Goal: Task Accomplishment & Management: Manage account settings

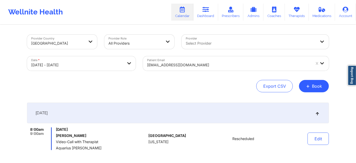
click at [212, 67] on div at bounding box center [229, 65] width 164 height 6
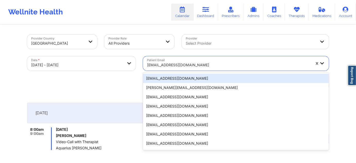
paste input "[EMAIL_ADDRESS][DOMAIN_NAME]"
type input "[EMAIL_ADDRESS][DOMAIN_NAME]"
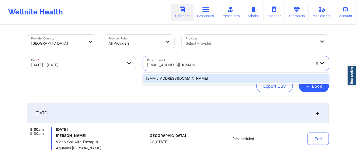
click at [183, 79] on div "[EMAIL_ADDRESS][DOMAIN_NAME]" at bounding box center [236, 78] width 186 height 9
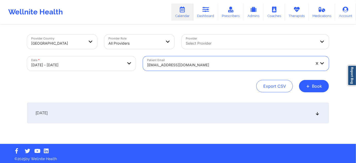
click at [159, 119] on div "[DATE]" at bounding box center [178, 113] width 302 height 21
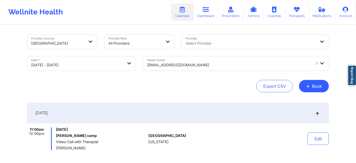
click at [207, 69] on div "[EMAIL_ADDRESS][DOMAIN_NAME]" at bounding box center [229, 64] width 164 height 11
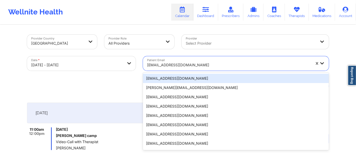
paste input "[PERSON_NAME][EMAIL_ADDRESS][DOMAIN_NAME]"
type input "[PERSON_NAME][EMAIL_ADDRESS][DOMAIN_NAME]"
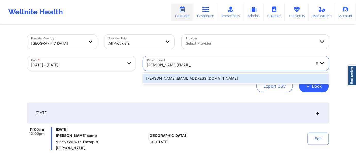
click at [181, 77] on div "[PERSON_NAME][EMAIL_ADDRESS][DOMAIN_NAME]" at bounding box center [236, 78] width 186 height 9
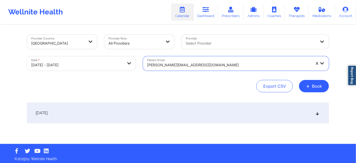
click at [163, 109] on div "[DATE]" at bounding box center [178, 113] width 302 height 21
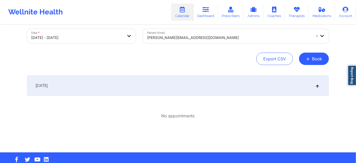
scroll to position [31, 0]
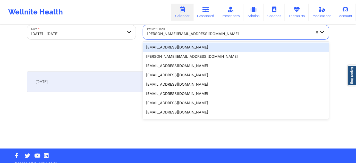
click at [201, 36] on div at bounding box center [229, 34] width 164 height 6
paste input "[EMAIL_ADDRESS][DOMAIN_NAME]"
type input "[EMAIL_ADDRESS][DOMAIN_NAME]"
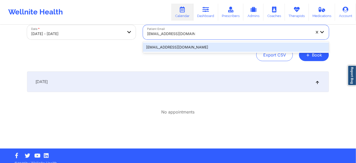
click at [189, 46] on div "[EMAIL_ADDRESS][DOMAIN_NAME]" at bounding box center [236, 47] width 186 height 9
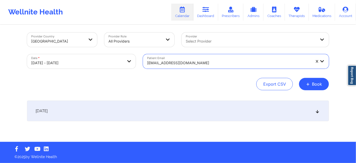
scroll to position [2, 0]
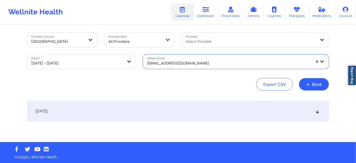
click at [173, 107] on div "[DATE]" at bounding box center [178, 111] width 302 height 21
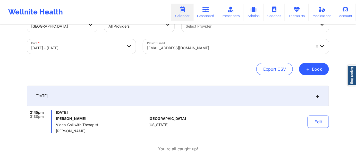
scroll to position [17, 0]
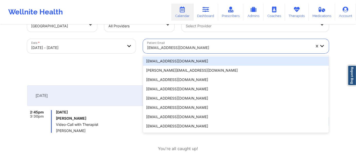
click at [213, 47] on div at bounding box center [229, 48] width 164 height 6
paste input "[PERSON_NAME][EMAIL_ADDRESS][PERSON_NAME][DOMAIN_NAME]"
type input "[PERSON_NAME][EMAIL_ADDRESS][PERSON_NAME][DOMAIN_NAME]"
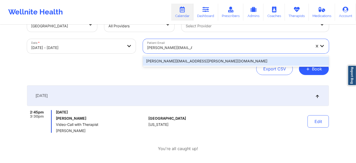
click at [182, 62] on div "[PERSON_NAME][EMAIL_ADDRESS][PERSON_NAME][DOMAIN_NAME]" at bounding box center [236, 60] width 186 height 9
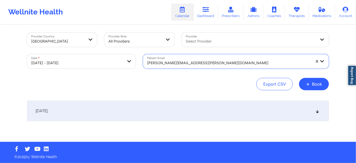
scroll to position [2, 0]
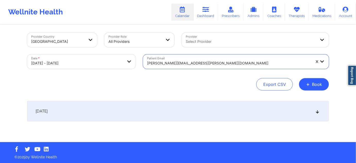
click at [177, 112] on div "[DATE]" at bounding box center [178, 111] width 302 height 21
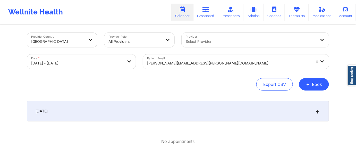
click at [182, 65] on div at bounding box center [229, 63] width 164 height 6
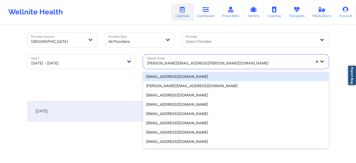
paste input "[EMAIL_ADDRESS][DOMAIN_NAME]"
type input "[EMAIL_ADDRESS][DOMAIN_NAME]"
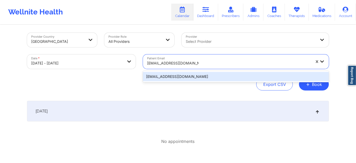
click at [175, 77] on div "[EMAIL_ADDRESS][DOMAIN_NAME]" at bounding box center [236, 76] width 186 height 9
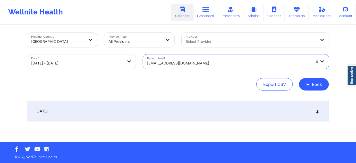
click at [171, 110] on div "[DATE]" at bounding box center [178, 111] width 302 height 21
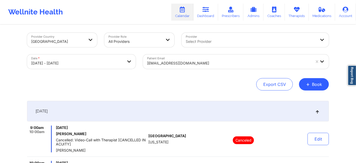
scroll to position [0, 0]
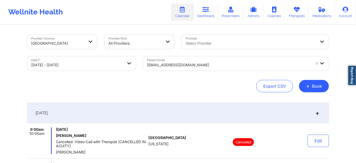
click at [211, 64] on div at bounding box center [229, 65] width 164 height 6
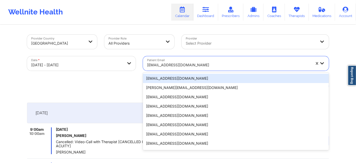
paste input "[EMAIL_ADDRESS][DOMAIN_NAME]"
type input "[EMAIL_ADDRESS][DOMAIN_NAME]"
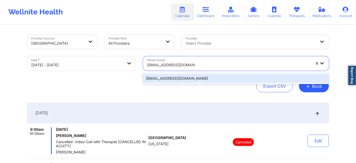
click at [185, 80] on div "[EMAIL_ADDRESS][DOMAIN_NAME]" at bounding box center [236, 78] width 186 height 9
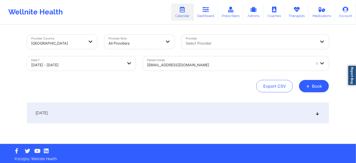
click at [179, 115] on div "[DATE]" at bounding box center [178, 113] width 302 height 21
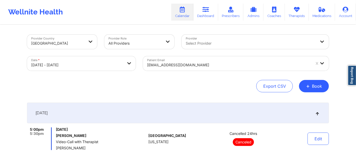
click at [206, 64] on div at bounding box center [229, 65] width 164 height 6
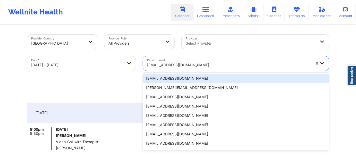
paste input "[EMAIL_ADDRESS][DOMAIN_NAME]"
type input "[EMAIL_ADDRESS][DOMAIN_NAME]"
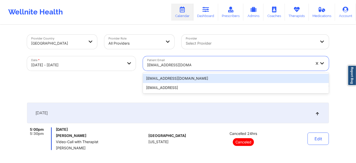
click at [185, 78] on div "[EMAIL_ADDRESS][DOMAIN_NAME]" at bounding box center [236, 78] width 186 height 9
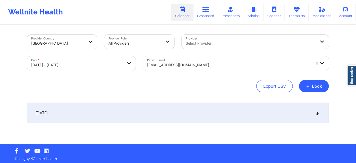
click at [190, 117] on div "[DATE]" at bounding box center [178, 113] width 302 height 21
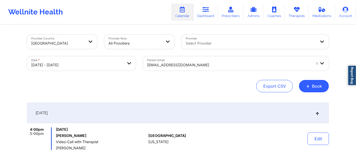
click at [189, 67] on div at bounding box center [229, 65] width 164 height 6
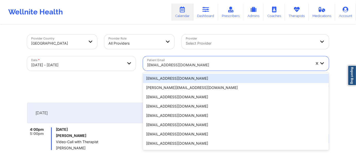
paste input "[EMAIL_ADDRESS][DOMAIN_NAME]"
type input "[EMAIL_ADDRESS][DOMAIN_NAME]"
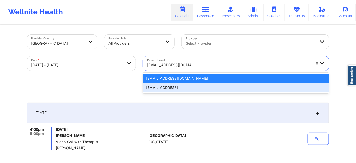
click at [183, 89] on div "[EMAIL_ADDRESS]" at bounding box center [236, 87] width 186 height 9
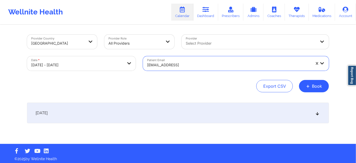
click at [194, 115] on div "[DATE]" at bounding box center [178, 113] width 302 height 21
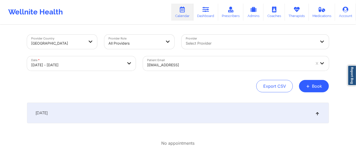
click at [176, 69] on div "[EMAIL_ADDRESS]" at bounding box center [229, 64] width 164 height 11
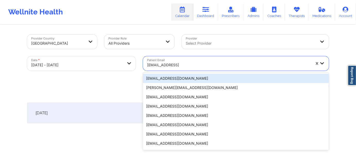
paste input "[EMAIL_ADDRESS][DOMAIN_NAME]"
type input "[EMAIL_ADDRESS][DOMAIN_NAME]"
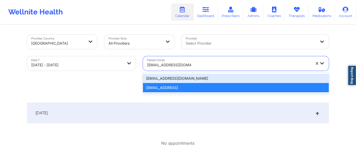
click at [173, 77] on div "[EMAIL_ADDRESS][DOMAIN_NAME]" at bounding box center [236, 78] width 186 height 9
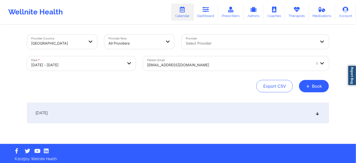
click at [178, 109] on div "[DATE]" at bounding box center [178, 113] width 302 height 21
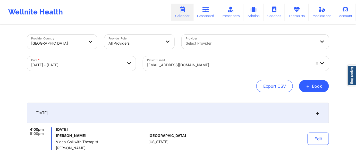
click at [206, 65] on div at bounding box center [229, 65] width 164 height 6
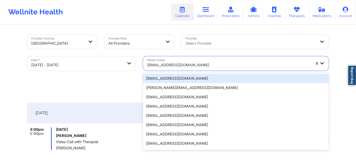
paste input "[EMAIL_ADDRESS][DOMAIN_NAME]"
type input "[EMAIL_ADDRESS][DOMAIN_NAME]"
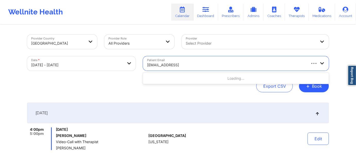
click at [192, 75] on div "Loading..." at bounding box center [236, 78] width 186 height 9
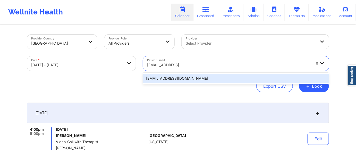
click at [192, 75] on div "[EMAIL_ADDRESS][DOMAIN_NAME]" at bounding box center [236, 78] width 186 height 9
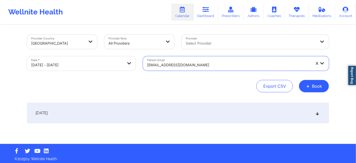
click at [180, 116] on div "[DATE]" at bounding box center [178, 113] width 302 height 21
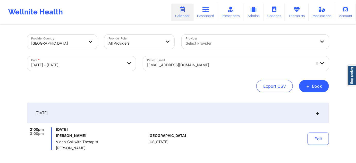
click at [192, 63] on div at bounding box center [229, 65] width 164 height 6
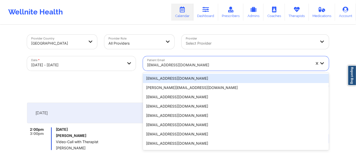
paste input "[EMAIL_ADDRESS][DOMAIN_NAME]"
type input "[EMAIL_ADDRESS][DOMAIN_NAME]"
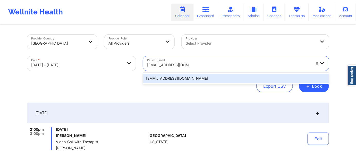
click at [183, 78] on div "[EMAIL_ADDRESS][DOMAIN_NAME]" at bounding box center [236, 78] width 186 height 9
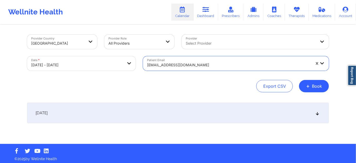
click at [177, 118] on div "[DATE]" at bounding box center [178, 113] width 302 height 21
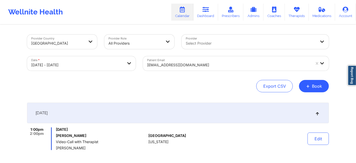
click at [190, 61] on div "[EMAIL_ADDRESS][DOMAIN_NAME]" at bounding box center [229, 64] width 164 height 11
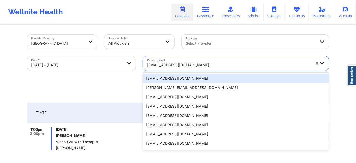
paste input "[EMAIL_ADDRESS][DOMAIN_NAME]"
type input "[EMAIL_ADDRESS][DOMAIN_NAME]"
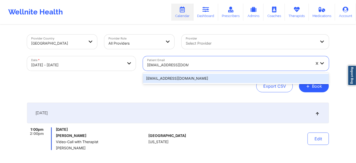
click at [176, 80] on div "[EMAIL_ADDRESS][DOMAIN_NAME]" at bounding box center [236, 78] width 186 height 9
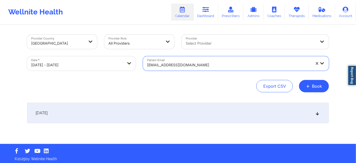
click at [183, 113] on div "[DATE]" at bounding box center [178, 113] width 302 height 21
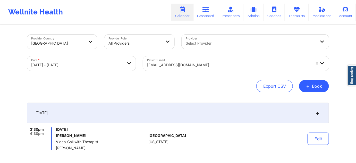
click at [205, 67] on div at bounding box center [229, 65] width 164 height 6
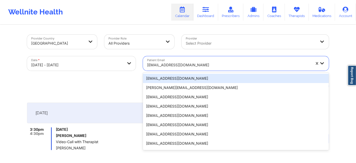
paste input "[EMAIL_ADDRESS][DOMAIN_NAME]"
type input "[EMAIL_ADDRESS][DOMAIN_NAME]"
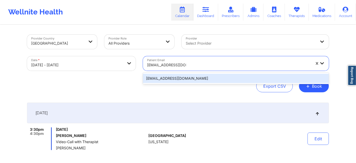
click at [178, 77] on div "[EMAIL_ADDRESS][DOMAIN_NAME]" at bounding box center [236, 78] width 186 height 9
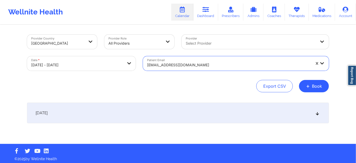
click at [238, 117] on div "[DATE]" at bounding box center [178, 113] width 302 height 21
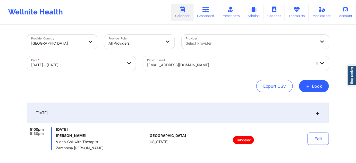
click at [173, 61] on div "[EMAIL_ADDRESS][DOMAIN_NAME]" at bounding box center [229, 64] width 164 height 11
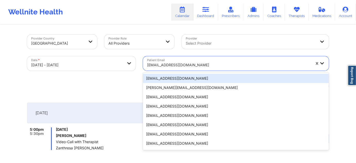
paste input "[EMAIL_ADDRESS][DOMAIN_NAME]"
type input "[EMAIL_ADDRESS][DOMAIN_NAME]"
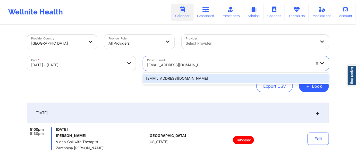
click at [171, 78] on div "[EMAIL_ADDRESS][DOMAIN_NAME]" at bounding box center [236, 78] width 186 height 9
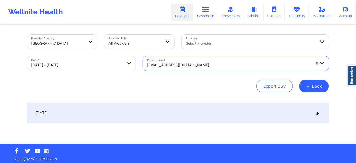
click at [165, 106] on div "[DATE]" at bounding box center [178, 113] width 302 height 21
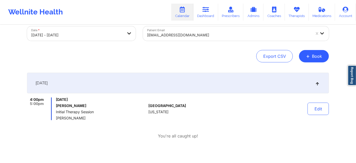
scroll to position [31, 0]
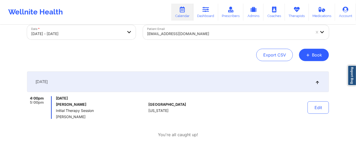
click at [199, 35] on div at bounding box center [229, 34] width 164 height 6
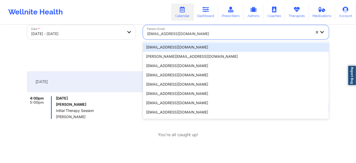
paste input "[EMAIL_ADDRESS][DOMAIN_NAME]"
type input "[EMAIL_ADDRESS][DOMAIN_NAME]"
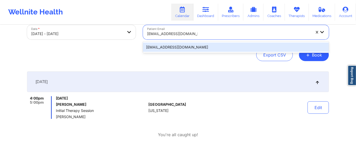
click at [178, 47] on div "[EMAIL_ADDRESS][DOMAIN_NAME]" at bounding box center [236, 47] width 186 height 9
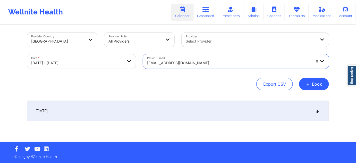
scroll to position [2, 0]
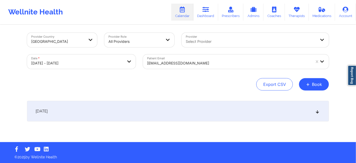
click at [202, 111] on div "[DATE]" at bounding box center [178, 111] width 302 height 21
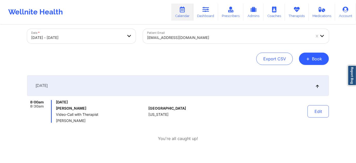
scroll to position [33, 0]
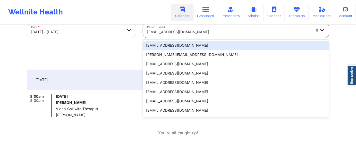
click at [183, 32] on div at bounding box center [229, 32] width 164 height 6
paste input "[EMAIL_ADDRESS][DOMAIN_NAME]"
type input "[EMAIL_ADDRESS][DOMAIN_NAME]"
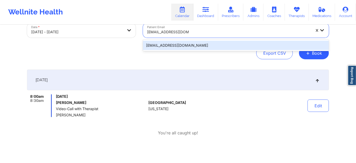
click at [177, 46] on div "[EMAIL_ADDRESS][DOMAIN_NAME]" at bounding box center [236, 45] width 186 height 9
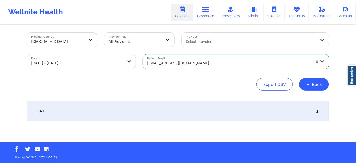
click at [189, 107] on div "[DATE]" at bounding box center [178, 111] width 302 height 21
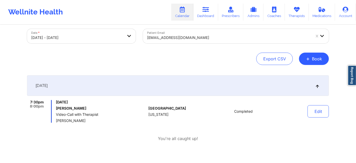
scroll to position [33, 0]
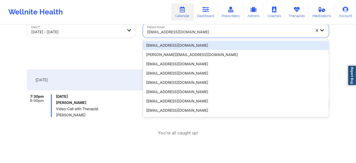
click at [192, 33] on div at bounding box center [229, 32] width 164 height 6
paste input "[EMAIL_ADDRESS][DOMAIN_NAME]"
type input "[EMAIL_ADDRESS][DOMAIN_NAME]"
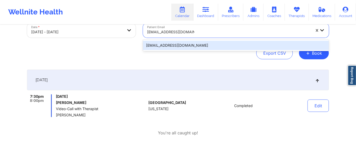
click at [174, 45] on div "[EMAIL_ADDRESS][DOMAIN_NAME]" at bounding box center [236, 45] width 186 height 9
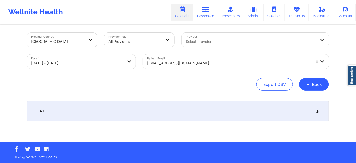
click at [174, 108] on div "[DATE]" at bounding box center [178, 111] width 302 height 21
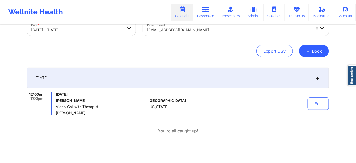
scroll to position [49, 0]
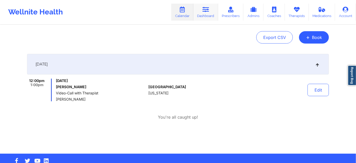
click at [204, 15] on link "Dashboard" at bounding box center [206, 12] width 25 height 17
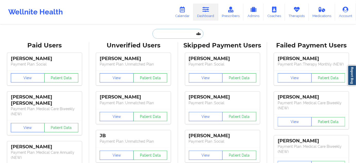
click at [171, 35] on input "text" at bounding box center [178, 34] width 51 height 10
paste input "[EMAIL_ADDRESS][DOMAIN_NAME]"
type input "[EMAIL_ADDRESS][DOMAIN_NAME]"
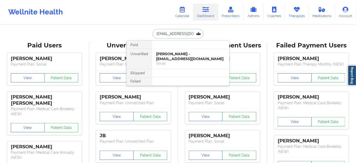
click at [171, 61] on div "Social" at bounding box center [190, 63] width 69 height 4
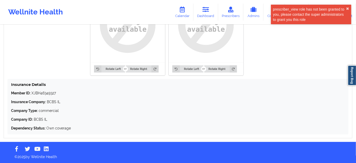
scroll to position [435, 0]
click at [45, 94] on p "Member ID: XJBH46349327" at bounding box center [178, 93] width 334 height 5
copy p "XJBH46349327"
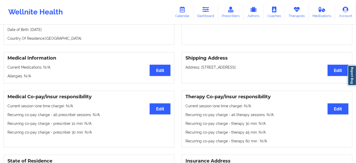
scroll to position [0, 0]
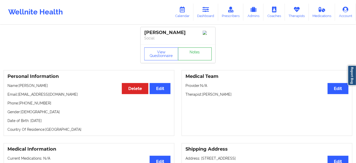
click at [190, 54] on link "Notes" at bounding box center [195, 53] width 34 height 13
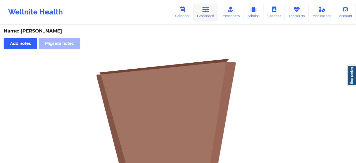
click at [200, 12] on link "Dashboard" at bounding box center [206, 12] width 25 height 17
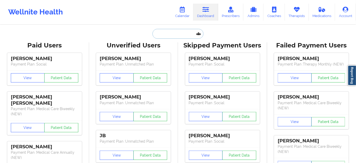
click at [171, 35] on input "text" at bounding box center [178, 34] width 51 height 10
type input "a"
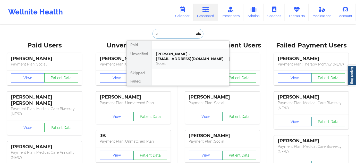
click at [174, 55] on div "[PERSON_NAME] - [EMAIL_ADDRESS][DOMAIN_NAME]" at bounding box center [190, 57] width 69 height 10
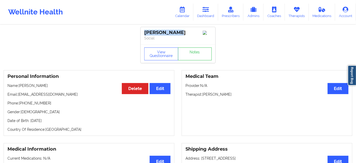
drag, startPoint x: 177, startPoint y: 31, endPoint x: 135, endPoint y: 30, distance: 41.8
copy div "[PERSON_NAME]"
click at [225, 93] on p "Therapist: [PERSON_NAME]" at bounding box center [267, 94] width 163 height 5
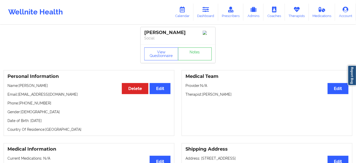
copy p "[PERSON_NAME]"
click at [185, 11] on icon at bounding box center [182, 10] width 7 height 6
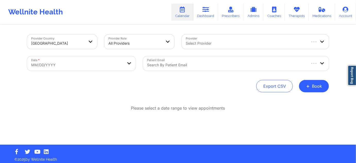
click at [79, 62] on body "Wellnite Health Calendar Dashboard Prescribers Admins Coaches Therapists Medica…" at bounding box center [178, 81] width 356 height 163
select select "2025-8"
select select "2025-9"
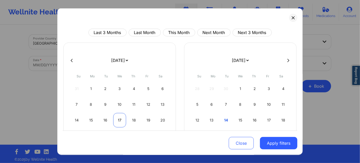
click at [120, 119] on div "17" at bounding box center [119, 120] width 13 height 14
select select "2025-8"
select select "2025-9"
click at [120, 119] on div "17" at bounding box center [119, 120] width 13 height 14
select select "2025-8"
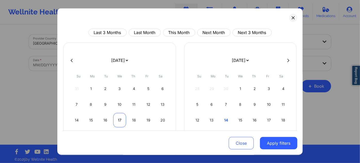
select select "2025-9"
click at [120, 119] on div "17" at bounding box center [119, 120] width 13 height 14
select select "2025-8"
select select "2025-9"
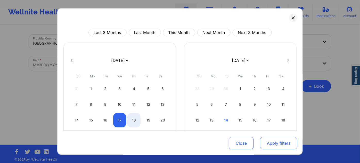
click at [271, 145] on button "Apply filters" at bounding box center [278, 143] width 37 height 12
select select "2025-8"
select select "2025-9"
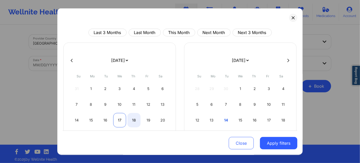
select select "2025-8"
select select "2025-9"
click at [119, 117] on div "17" at bounding box center [119, 120] width 13 height 14
select select "2025-8"
select select "2025-9"
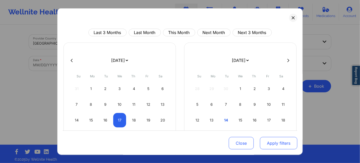
click at [277, 145] on button "Apply filters" at bounding box center [278, 143] width 37 height 12
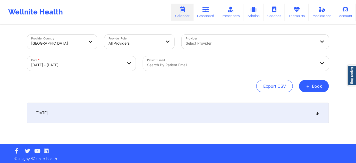
click at [168, 67] on div at bounding box center [231, 65] width 169 height 6
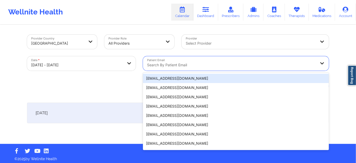
paste input "[EMAIL_ADDRESS][DOMAIN_NAME]"
type input "[EMAIL_ADDRESS][DOMAIN_NAME]"
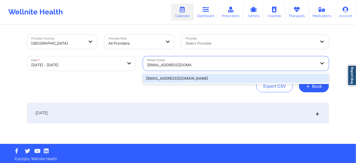
click at [171, 78] on div "[EMAIL_ADDRESS][DOMAIN_NAME]" at bounding box center [236, 78] width 186 height 9
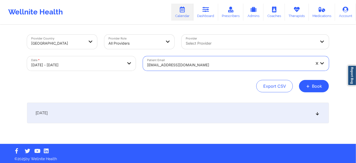
click at [180, 115] on div "[DATE]" at bounding box center [178, 113] width 302 height 21
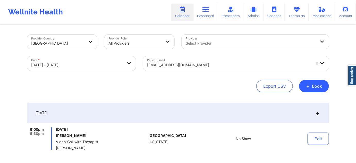
drag, startPoint x: 208, startPoint y: 18, endPoint x: 100, endPoint y: 0, distance: 109.5
click at [208, 18] on link "Dashboard" at bounding box center [206, 12] width 25 height 17
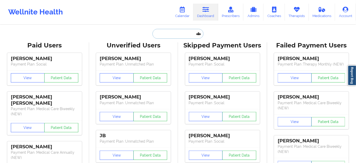
click at [178, 31] on input "text" at bounding box center [178, 34] width 51 height 10
paste input "[EMAIL_ADDRESS][DOMAIN_NAME]"
type input "[EMAIL_ADDRESS][DOMAIN_NAME]"
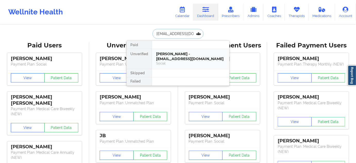
click at [175, 53] on div "[PERSON_NAME] - [EMAIL_ADDRESS][DOMAIN_NAME]" at bounding box center [190, 57] width 69 height 10
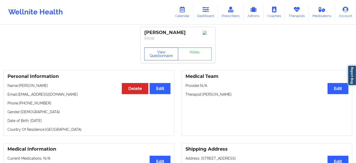
click at [162, 58] on button "View Questionnaire" at bounding box center [161, 53] width 34 height 13
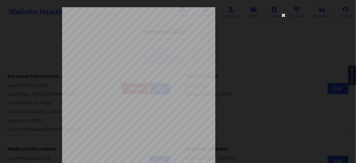
click at [282, 14] on icon at bounding box center [284, 15] width 8 height 8
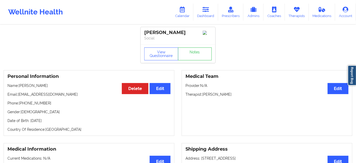
drag, startPoint x: 204, startPoint y: 96, endPoint x: 237, endPoint y: 92, distance: 33.7
click at [237, 92] on div "Medical Team Edit Provider: N/A Therapist: [PERSON_NAME]" at bounding box center [267, 103] width 171 height 66
copy p "[PERSON_NAME]"
click at [190, 59] on link "Notes" at bounding box center [195, 53] width 34 height 13
